Goal: Complete application form

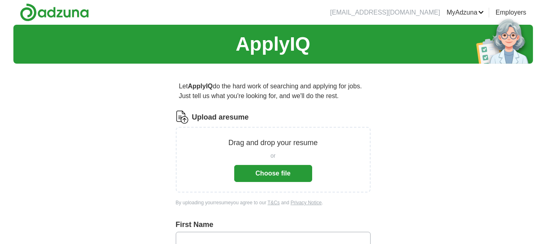
click at [291, 174] on button "Choose file" at bounding box center [273, 173] width 78 height 17
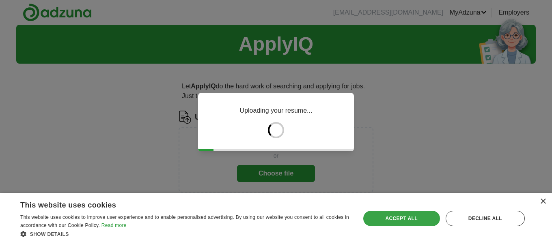
click at [398, 219] on div "Accept all" at bounding box center [401, 218] width 77 height 15
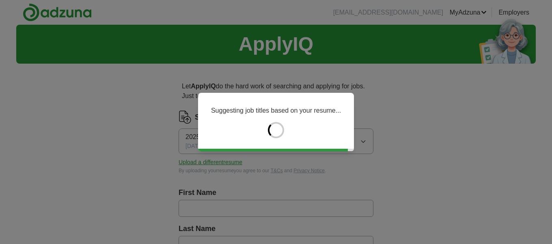
type input "*******"
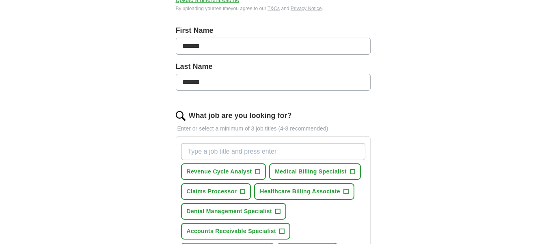
scroll to position [203, 0]
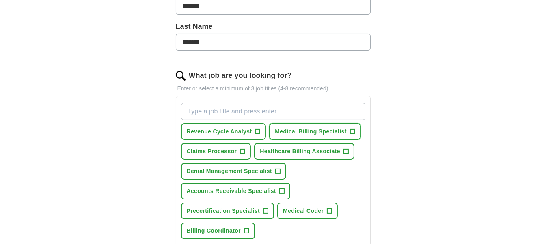
click at [352, 131] on span "+" at bounding box center [352, 132] width 5 height 6
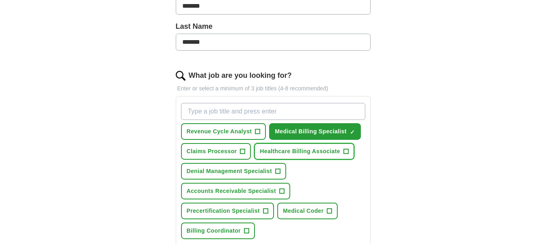
click at [345, 151] on span "+" at bounding box center [346, 152] width 5 height 6
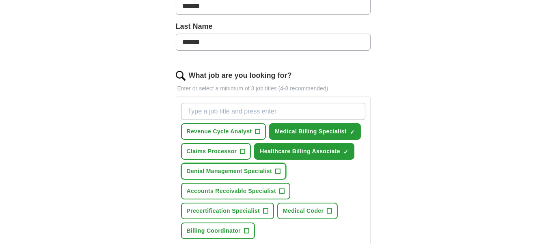
click at [279, 170] on span "+" at bounding box center [278, 172] width 5 height 6
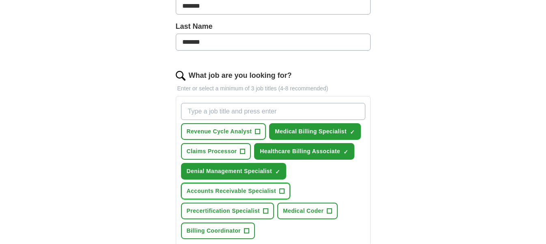
click at [271, 190] on span "Accounts Receivable Specialist" at bounding box center [232, 191] width 90 height 9
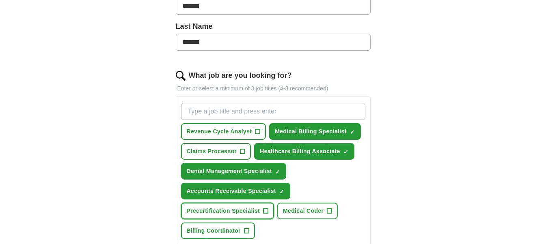
drag, startPoint x: 235, startPoint y: 205, endPoint x: 241, endPoint y: 208, distance: 6.2
click at [235, 207] on span "Precertification Specialist" at bounding box center [223, 211] width 73 height 9
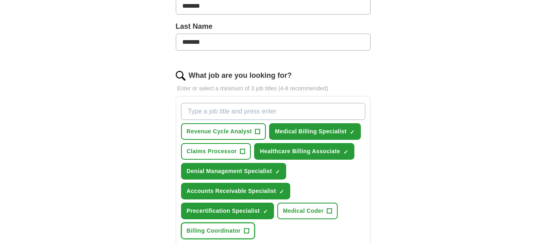
click at [240, 225] on button "Billing Coordinator +" at bounding box center [218, 231] width 74 height 17
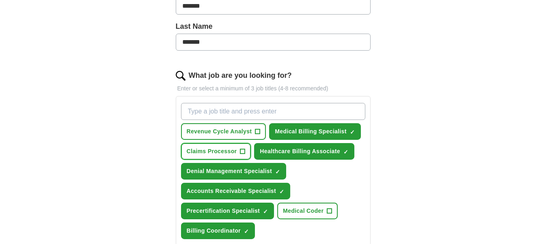
click at [241, 152] on span "+" at bounding box center [242, 152] width 5 height 6
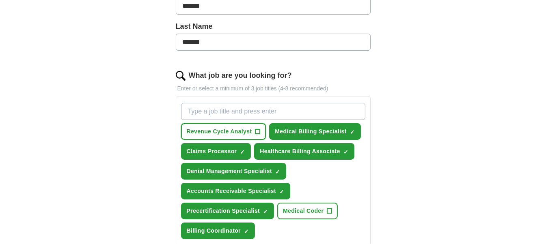
click at [240, 131] on span "Revenue Cycle Analyst" at bounding box center [219, 131] width 65 height 9
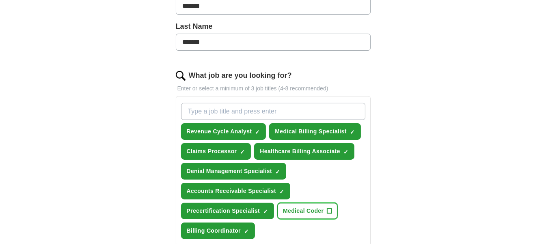
click at [327, 208] on span "+" at bounding box center [329, 211] width 5 height 6
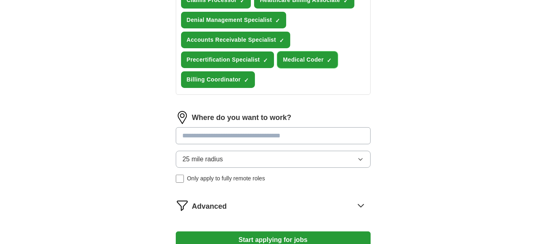
scroll to position [365, 0]
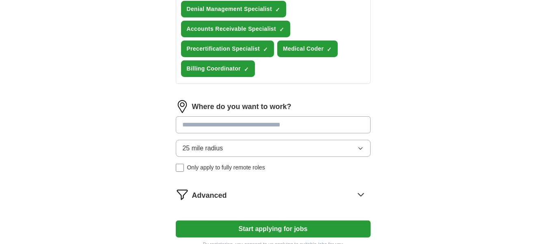
click at [227, 120] on input at bounding box center [273, 125] width 195 height 17
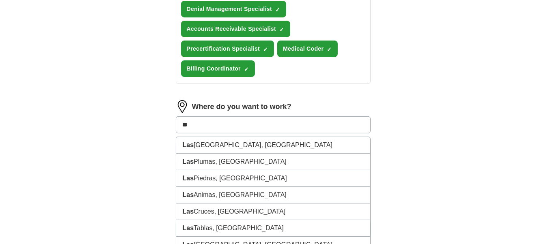
type input "*"
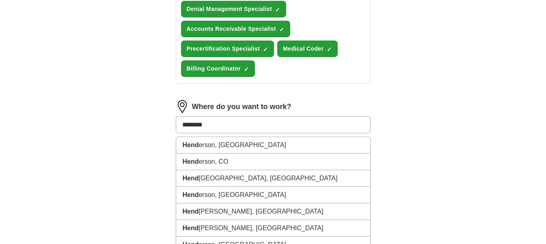
type input "*********"
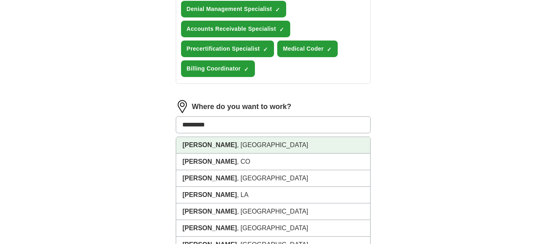
click at [279, 140] on li "[GEOGRAPHIC_DATA] , [GEOGRAPHIC_DATA]" at bounding box center [273, 145] width 194 height 17
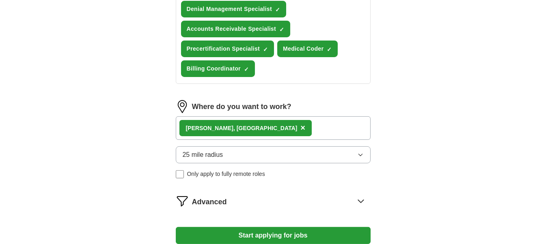
click at [251, 150] on button "25 mile radius" at bounding box center [273, 155] width 195 height 17
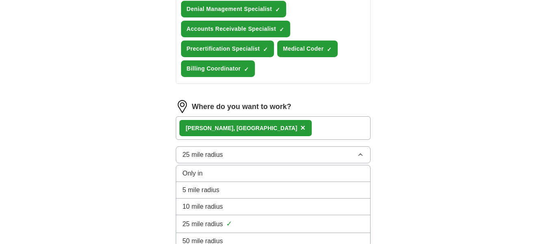
click at [222, 237] on span "50 mile radius" at bounding box center [203, 242] width 41 height 10
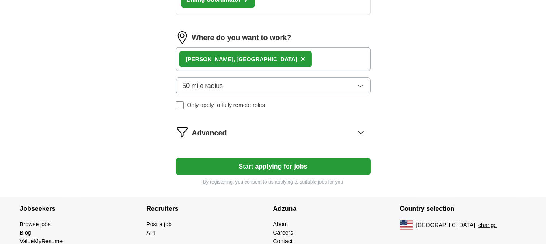
scroll to position [447, 0]
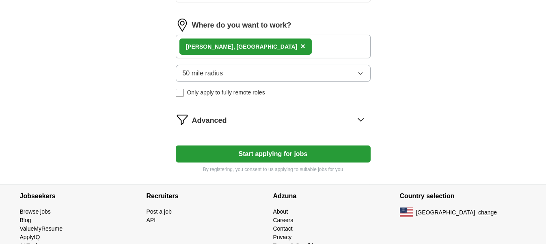
click at [359, 115] on icon at bounding box center [360, 119] width 13 height 13
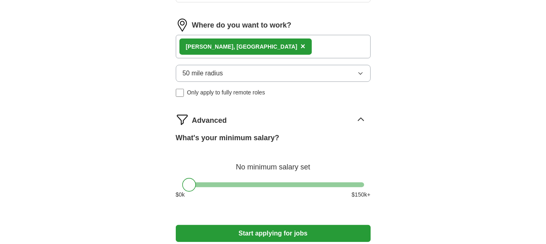
click at [256, 177] on div "What's your minimum salary? No minimum salary set $ 0 k $ 150 k+" at bounding box center [273, 169] width 195 height 73
drag, startPoint x: 192, startPoint y: 181, endPoint x: 214, endPoint y: 183, distance: 22.4
click at [214, 183] on div at bounding box center [211, 185] width 14 height 14
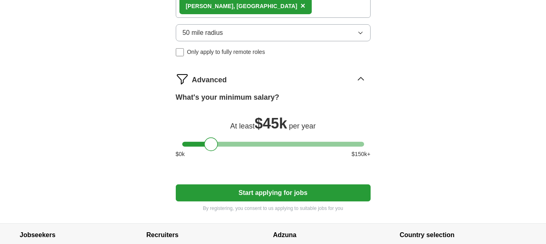
click at [363, 192] on button "Start applying for jobs" at bounding box center [273, 193] width 195 height 17
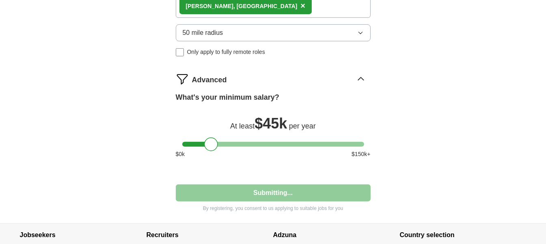
select select "**"
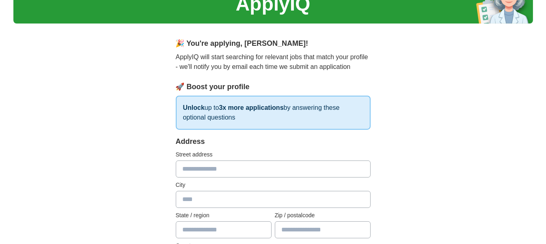
scroll to position [122, 0]
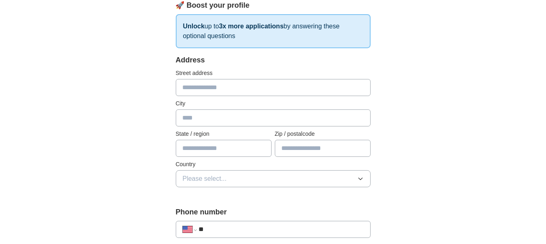
click at [247, 86] on input "text" at bounding box center [273, 87] width 195 height 17
type input "**********"
type input "*********"
type input "**"
type input "*****"
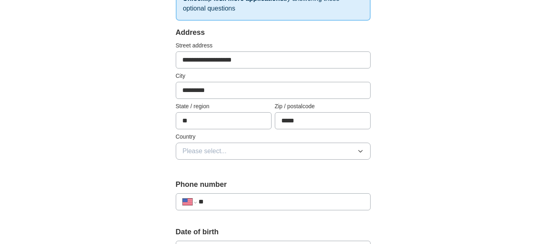
scroll to position [162, 0]
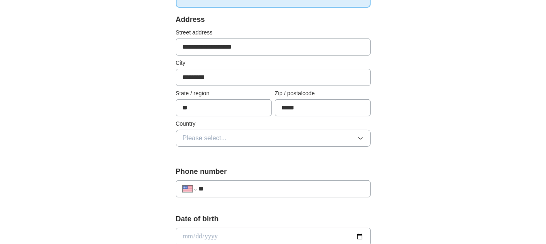
click at [359, 130] on button "Please select..." at bounding box center [273, 138] width 195 height 17
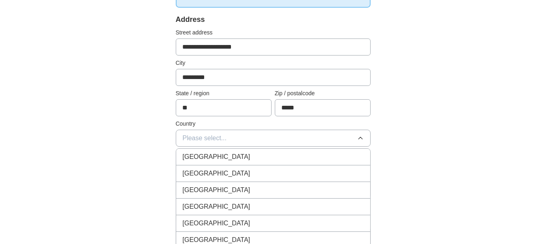
click at [290, 169] on div "[GEOGRAPHIC_DATA]" at bounding box center [273, 174] width 181 height 10
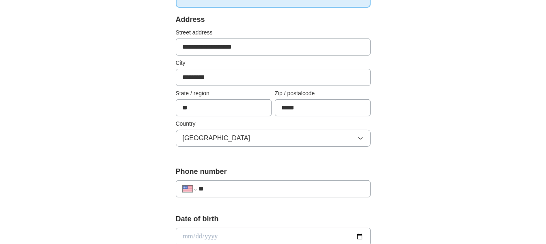
scroll to position [203, 0]
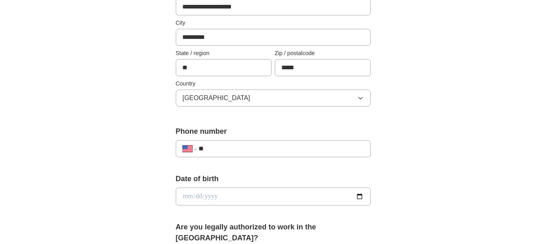
click at [336, 140] on div "**********" at bounding box center [273, 148] width 195 height 17
click at [334, 149] on input "**" at bounding box center [281, 149] width 165 height 10
type input "**********"
click at [239, 193] on input "date" at bounding box center [273, 197] width 195 height 18
type input "**********"
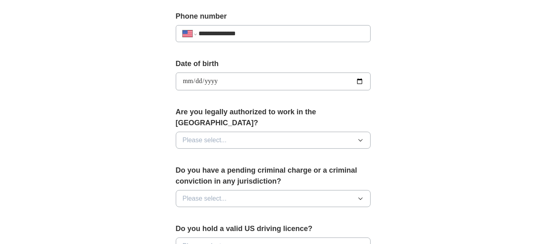
scroll to position [325, 0]
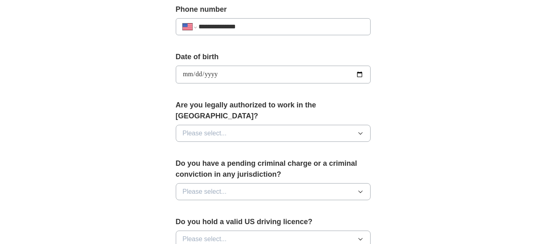
click at [320, 126] on button "Please select..." at bounding box center [273, 133] width 195 height 17
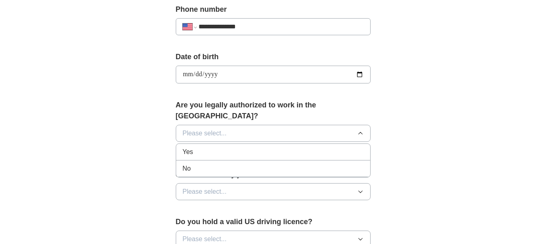
click at [307, 147] on div "Yes" at bounding box center [273, 152] width 181 height 10
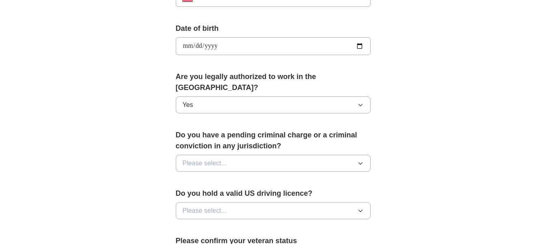
scroll to position [406, 0]
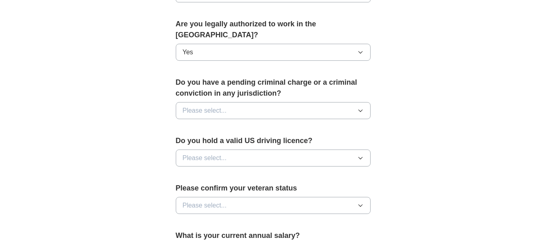
click at [256, 102] on button "Please select..." at bounding box center [273, 110] width 195 height 17
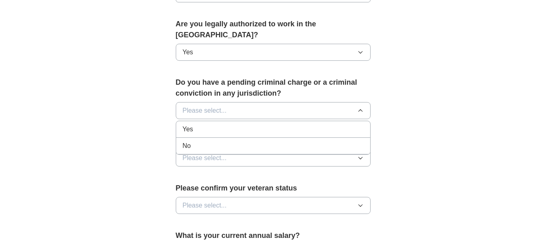
click at [250, 141] on div "No" at bounding box center [273, 146] width 181 height 10
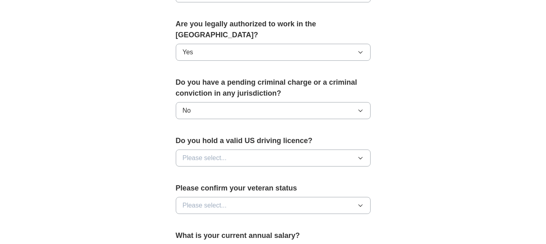
click at [261, 150] on button "Please select..." at bounding box center [273, 158] width 195 height 17
click at [257, 172] on div "Yes" at bounding box center [273, 177] width 181 height 10
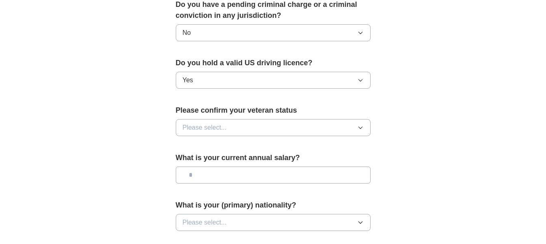
scroll to position [487, 0]
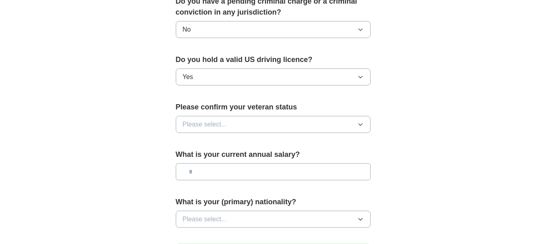
click at [252, 116] on button "Please select..." at bounding box center [273, 124] width 195 height 17
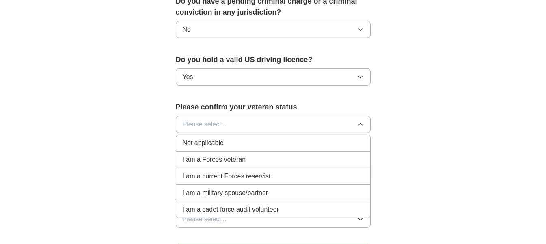
click at [240, 138] on div "Not applicable" at bounding box center [273, 143] width 181 height 10
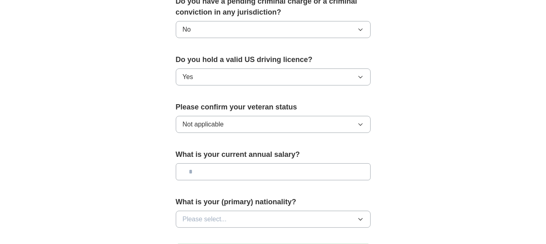
click at [262, 164] on input "text" at bounding box center [273, 172] width 195 height 17
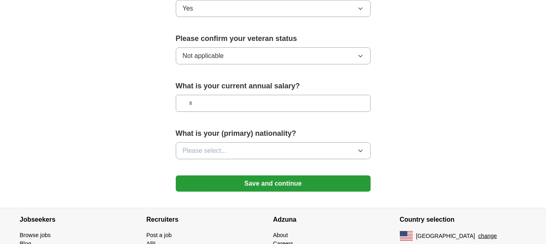
scroll to position [568, 0]
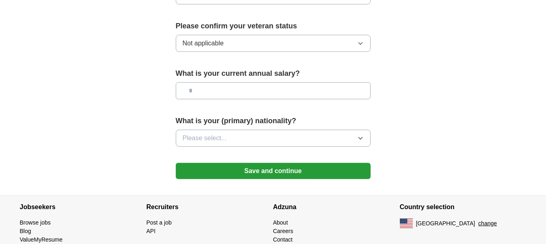
click at [250, 130] on button "Please select..." at bounding box center [273, 138] width 195 height 17
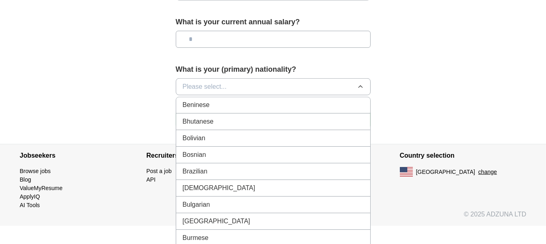
scroll to position [0, 0]
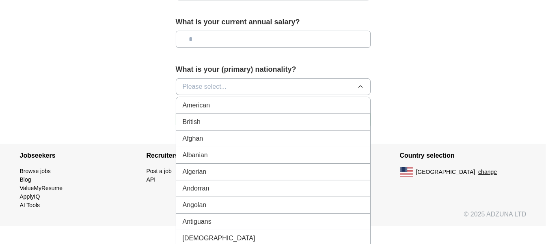
click at [294, 97] on li "American" at bounding box center [273, 105] width 194 height 17
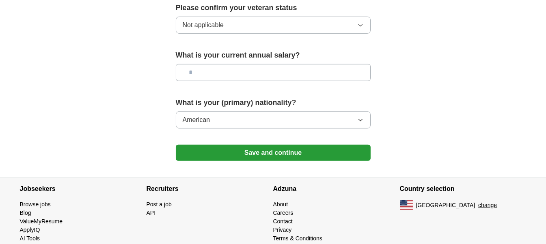
click at [350, 145] on button "Save and continue" at bounding box center [273, 153] width 195 height 16
